Goal: Task Accomplishment & Management: Use online tool/utility

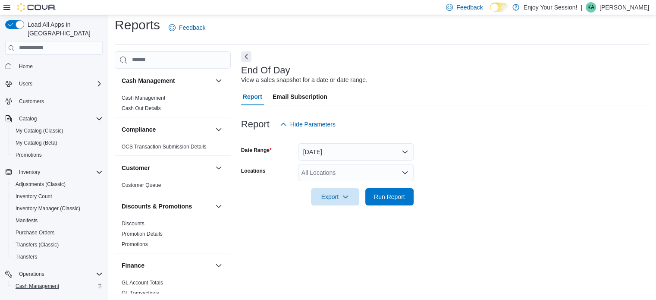
scroll to position [474, 0]
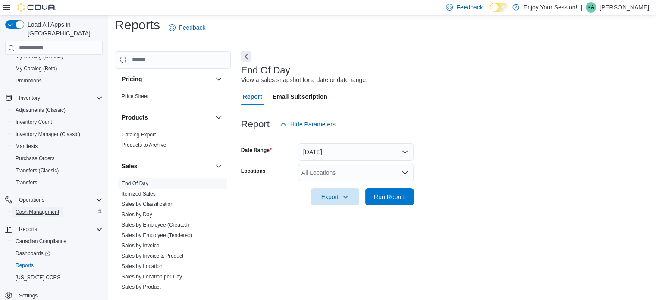
click at [35, 208] on span "Cash Management" at bounding box center [38, 211] width 44 height 7
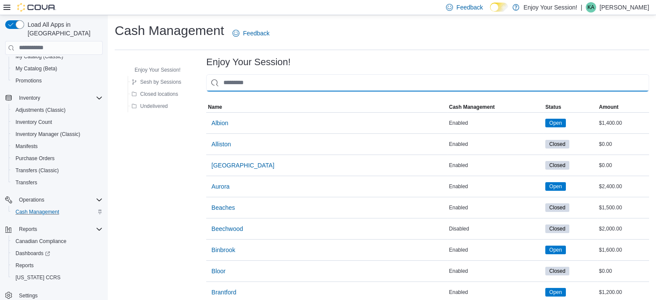
click at [252, 85] on input "This is a search bar. As you type, the results lower in the page will automatic…" at bounding box center [427, 82] width 443 height 17
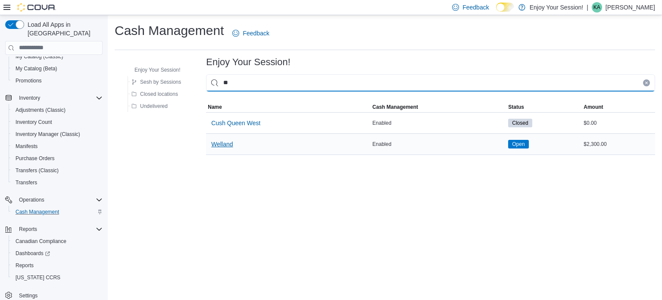
type input "**"
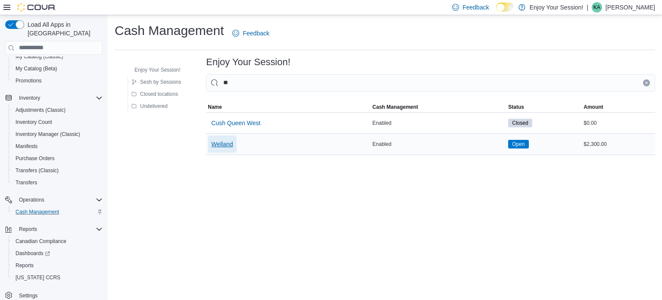
click at [224, 144] on span "Welland" at bounding box center [222, 144] width 22 height 9
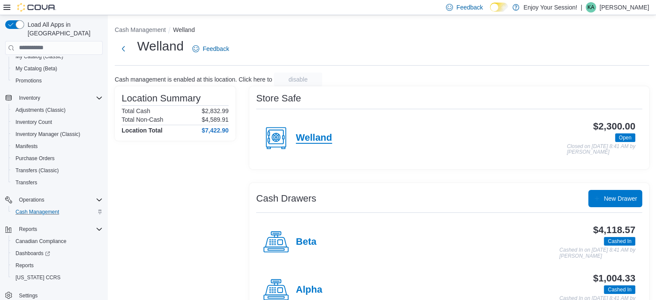
click at [319, 139] on h4 "Welland" at bounding box center [314, 137] width 36 height 11
click at [301, 287] on h4 "Alpha" at bounding box center [309, 289] width 26 height 11
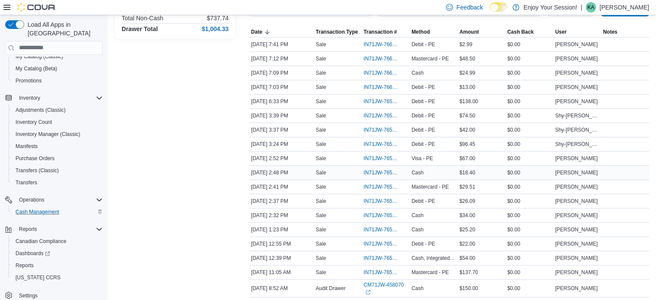
scroll to position [172, 0]
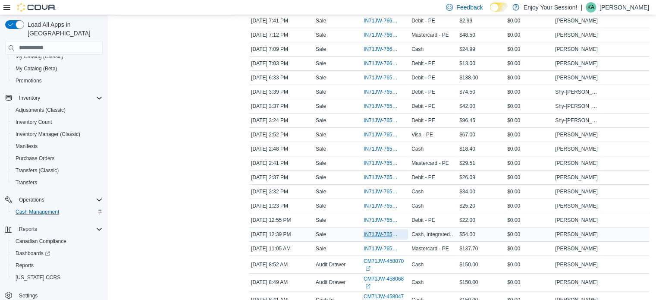
click at [381, 234] on span "IN71JW-7656712" at bounding box center [381, 234] width 36 height 7
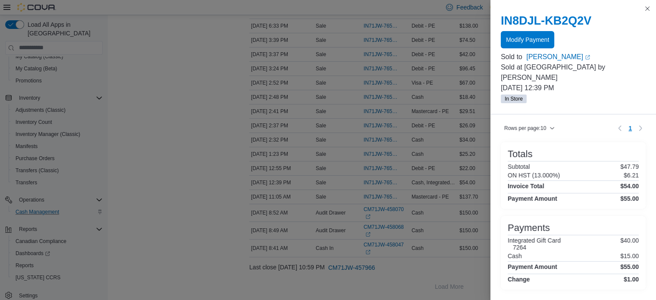
scroll to position [68, 0]
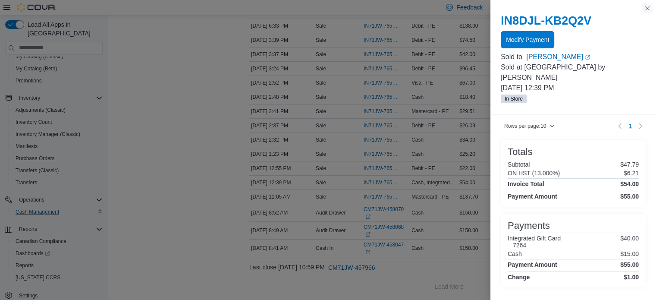
click at [645, 6] on button "Close this dialog" at bounding box center [647, 8] width 10 height 10
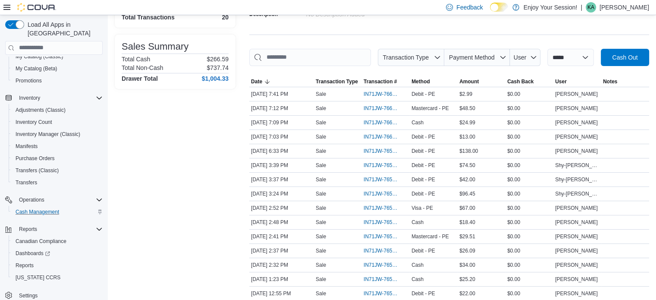
scroll to position [0, 0]
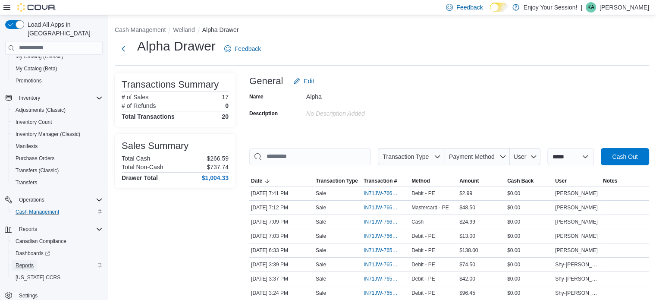
click at [30, 262] on span "Reports" at bounding box center [25, 265] width 18 height 7
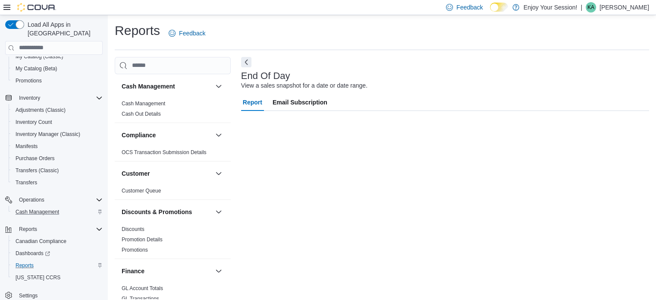
scroll to position [6, 0]
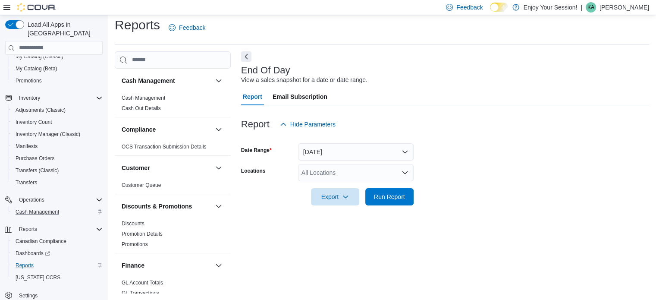
click at [336, 170] on div "All Locations" at bounding box center [356, 172] width 116 height 17
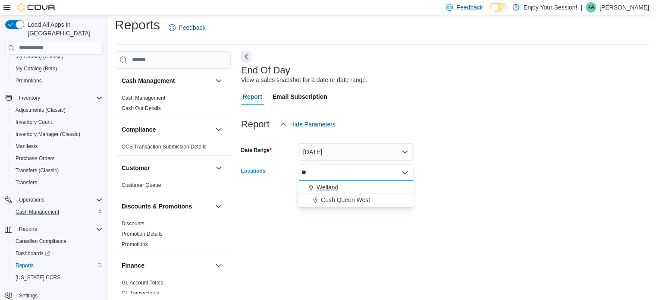
type input "**"
click at [336, 183] on span "Welland" at bounding box center [327, 187] width 22 height 9
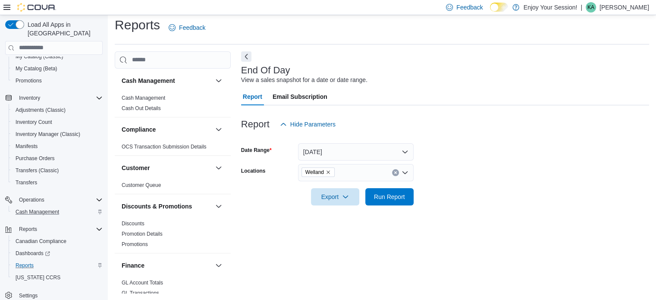
click at [454, 165] on form "Date Range [DATE] Locations Welland Export Run Report" at bounding box center [445, 169] width 408 height 72
click at [405, 191] on span "Run Report" at bounding box center [389, 196] width 38 height 17
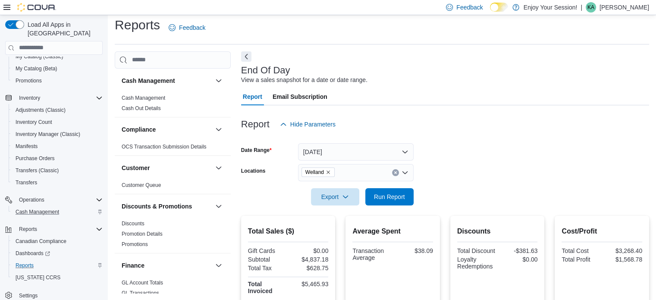
scroll to position [49, 0]
